Goal: Task Accomplishment & Management: Use online tool/utility

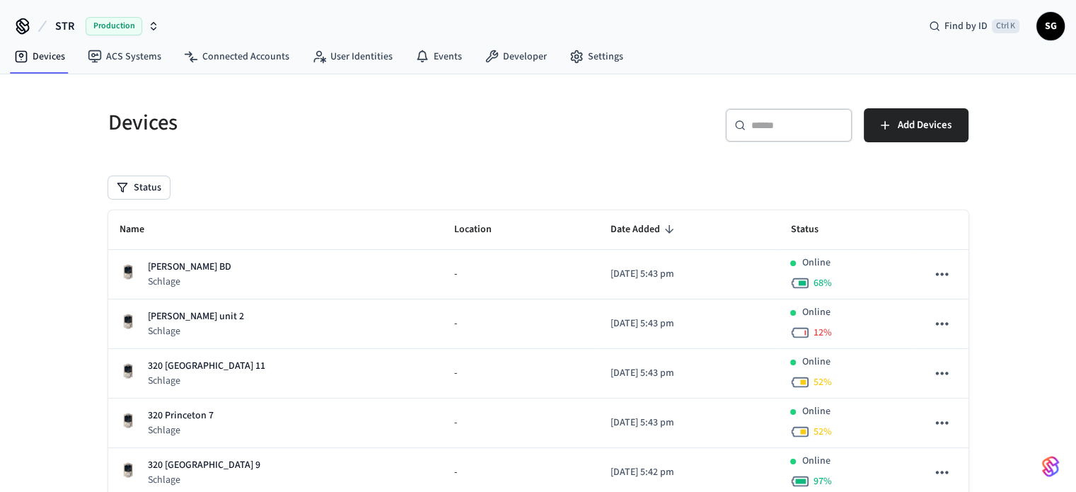
scroll to position [212, 0]
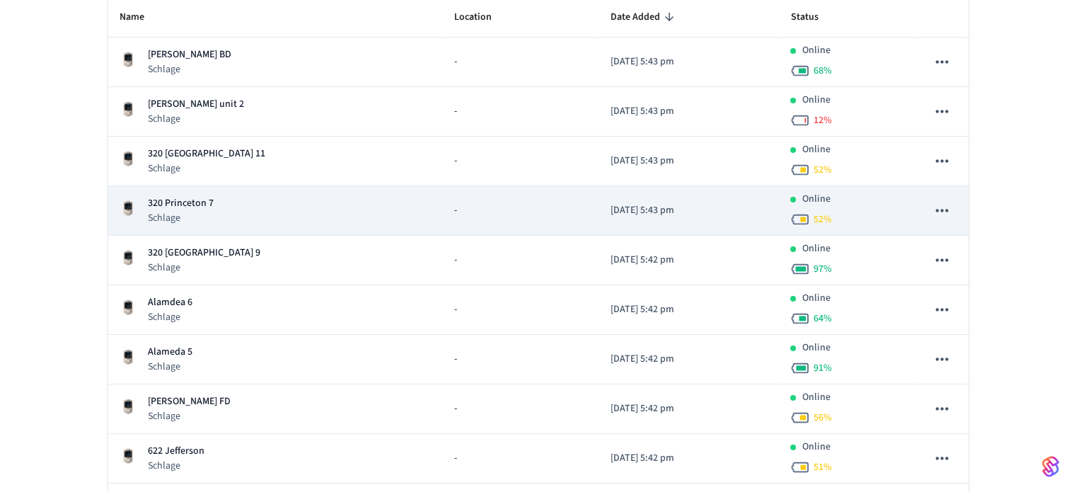
click at [187, 202] on p "320 Princeton 7" at bounding box center [181, 203] width 66 height 15
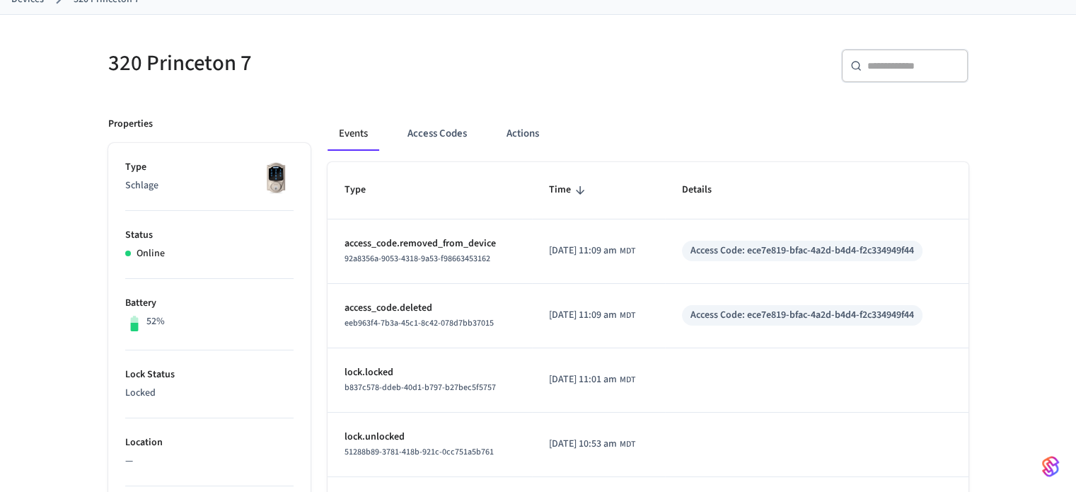
scroll to position [71, 0]
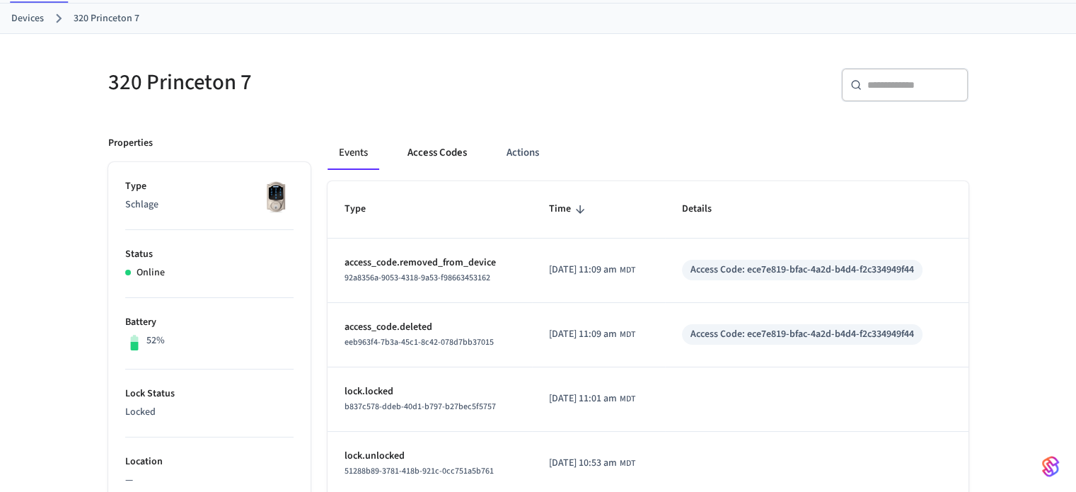
click at [433, 152] on button "Access Codes" at bounding box center [437, 153] width 82 height 34
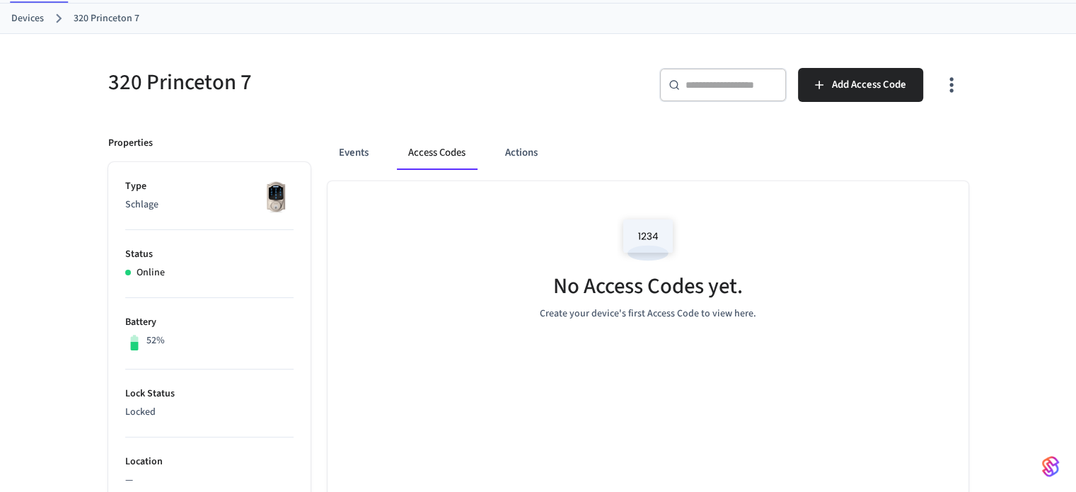
click at [20, 19] on link "Devices" at bounding box center [27, 18] width 33 height 15
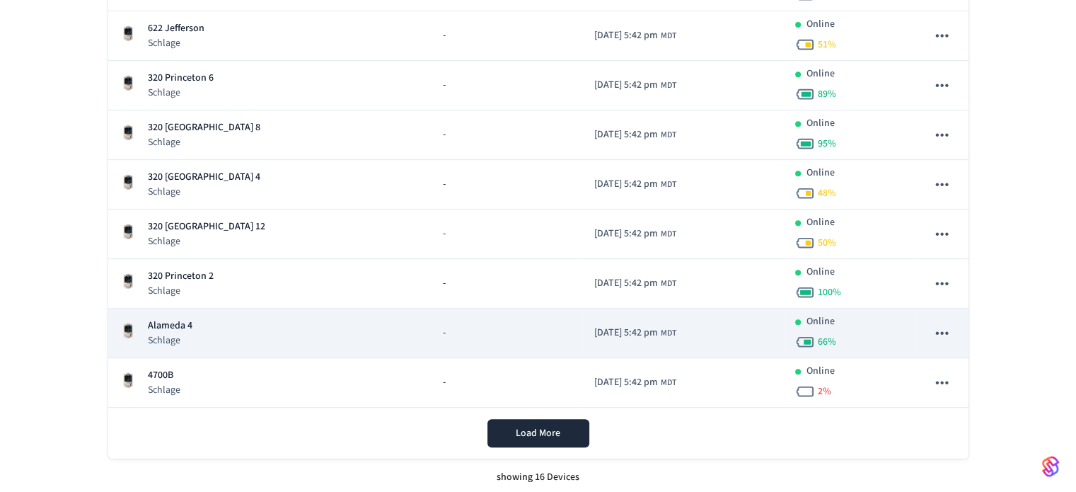
scroll to position [636, 0]
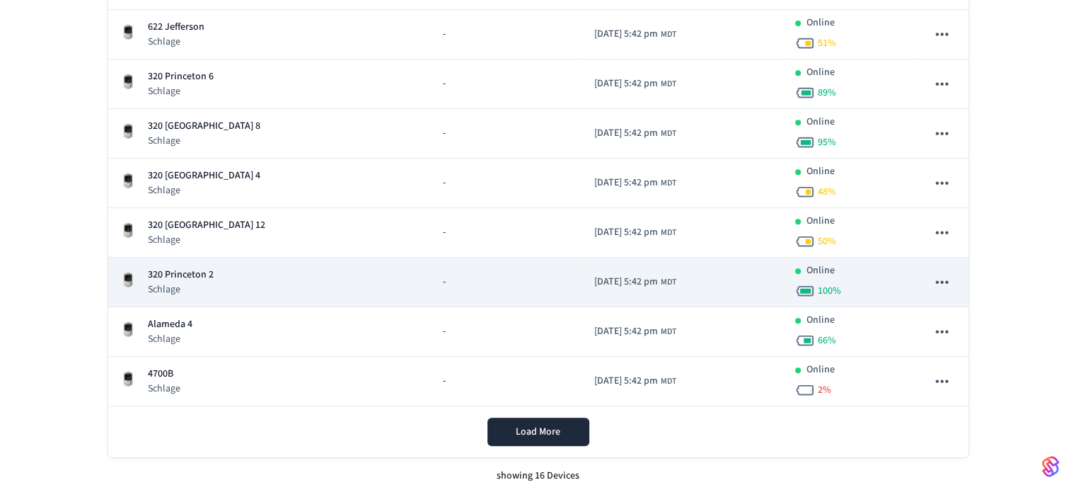
click at [201, 275] on p "320 Princeton 2" at bounding box center [181, 274] width 66 height 15
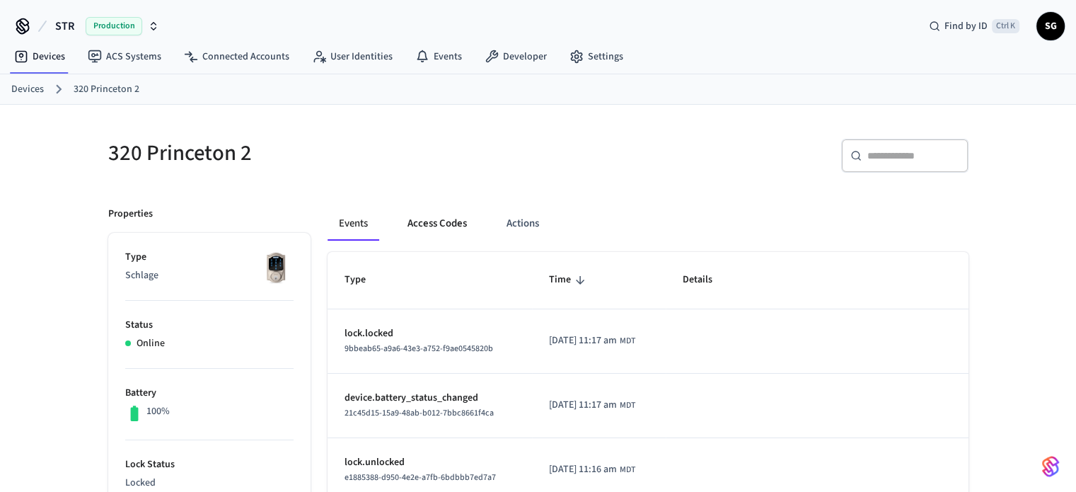
click at [443, 226] on button "Access Codes" at bounding box center [437, 224] width 82 height 34
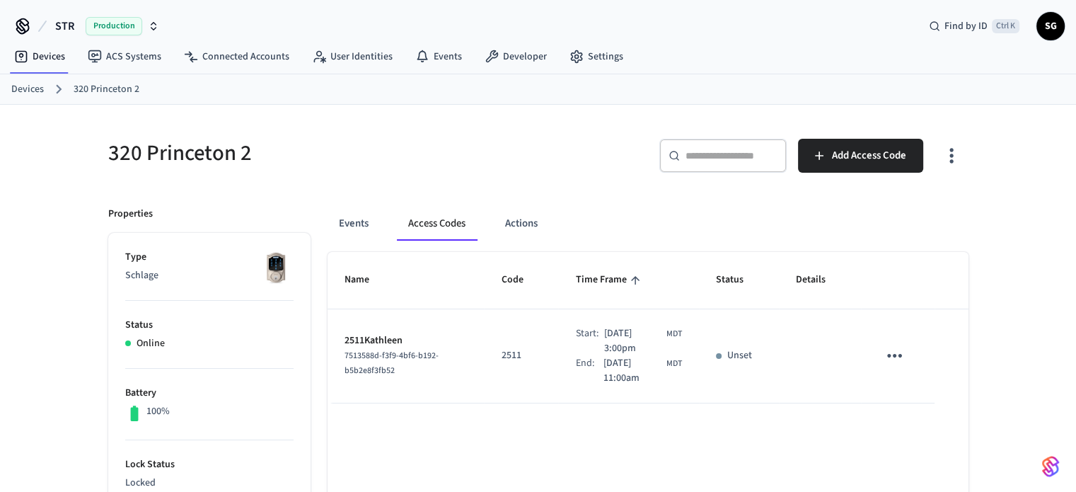
click at [32, 88] on link "Devices" at bounding box center [27, 89] width 33 height 15
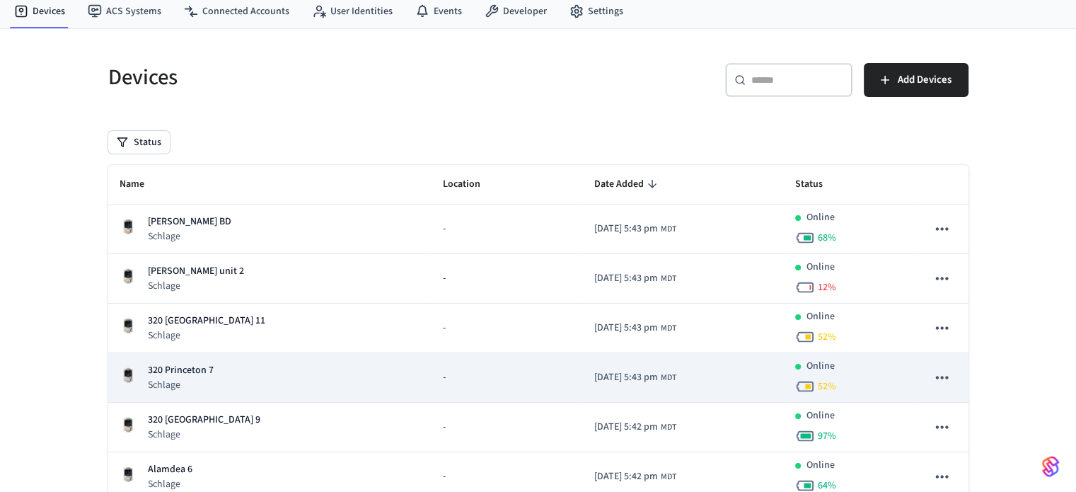
scroll to position [71, 0]
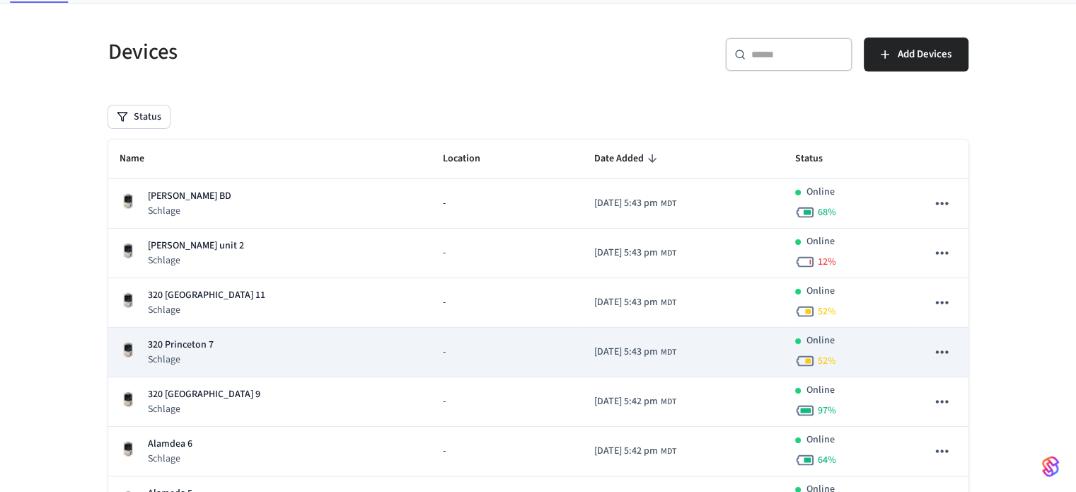
click at [161, 342] on p "320 Princeton 7" at bounding box center [181, 344] width 66 height 15
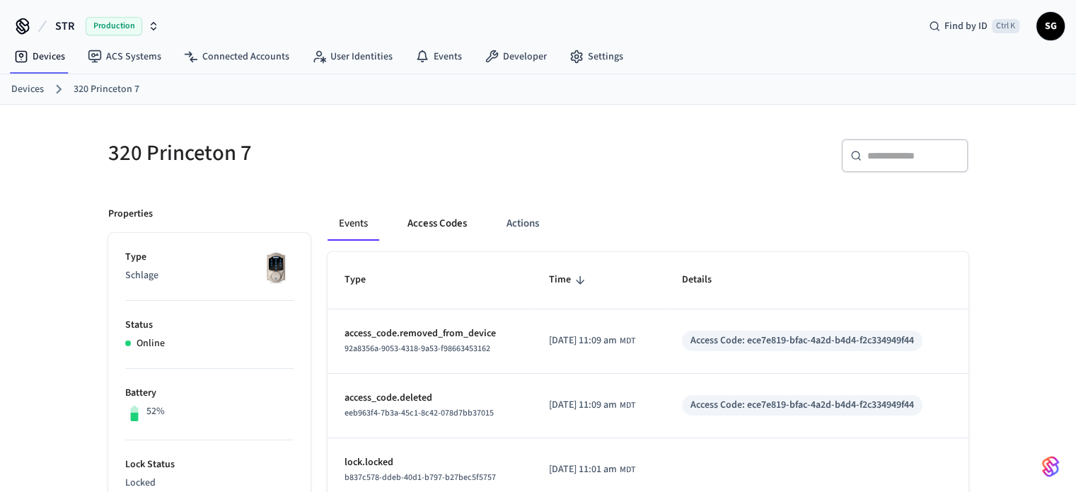
click at [441, 222] on button "Access Codes" at bounding box center [437, 224] width 82 height 34
